Goal: Navigation & Orientation: Go to known website

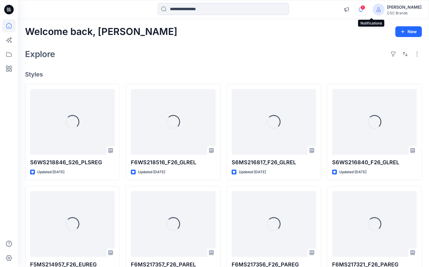
click at [367, 11] on icon "button" at bounding box center [360, 10] width 11 height 12
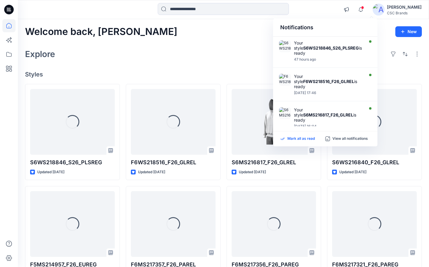
click at [304, 137] on p "Mark all as read" at bounding box center [301, 138] width 27 height 5
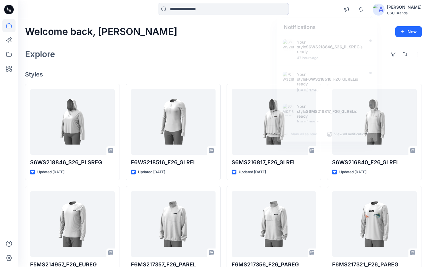
click at [238, 49] on div "Explore" at bounding box center [223, 54] width 397 height 14
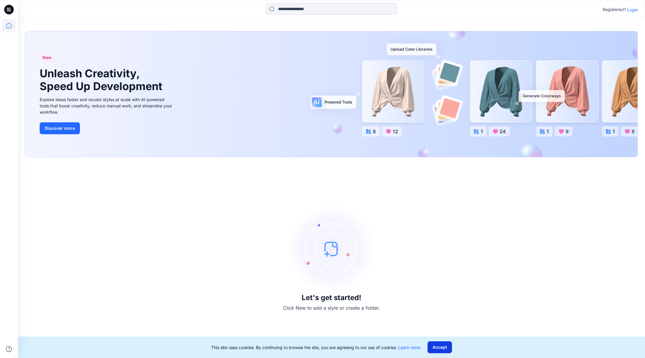
click at [439, 345] on button "Accept" at bounding box center [440, 347] width 24 height 12
